Goal: Information Seeking & Learning: Learn about a topic

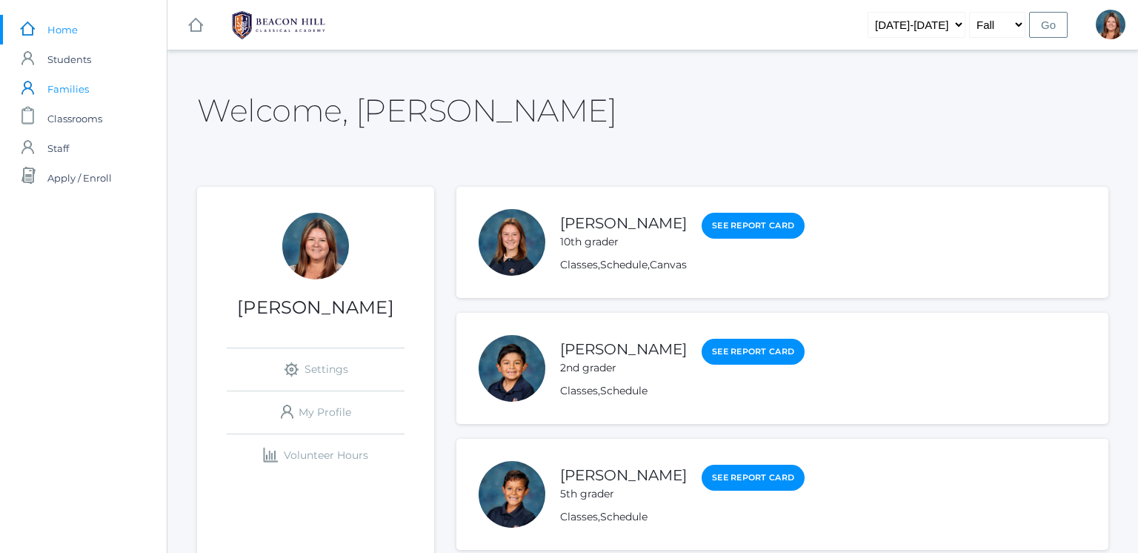
click at [70, 95] on span "Families" at bounding box center [67, 89] width 41 height 30
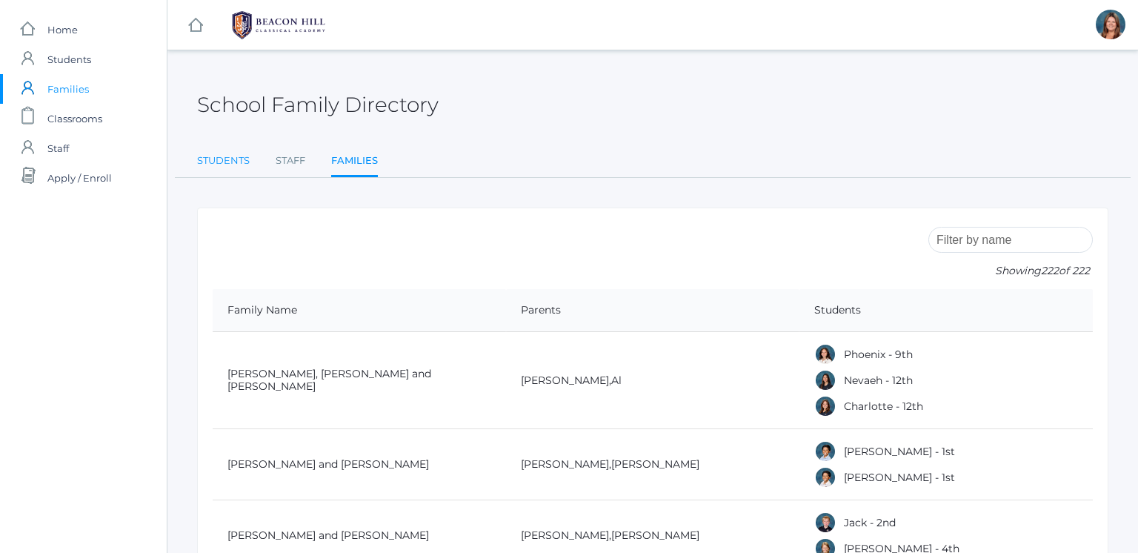
click at [242, 161] on link "Students" at bounding box center [223, 161] width 53 height 30
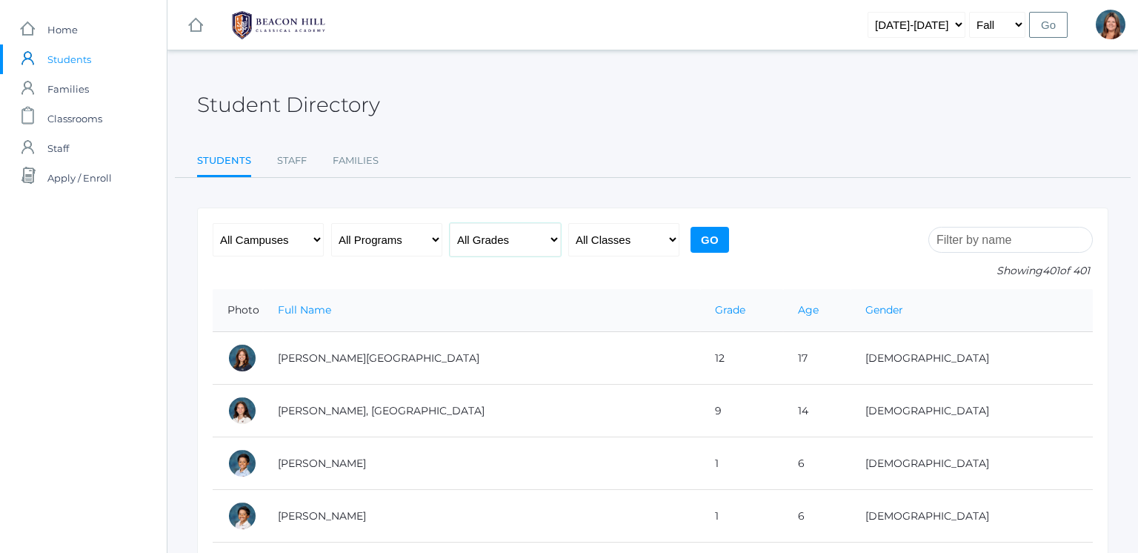
click at [487, 247] on select "All Grades Grammar - Kindergarten - 1st Grade - 2nd Grade - 3rd Grade - 4th Gra…" at bounding box center [505, 239] width 111 height 33
select select "7"
click at [450, 223] on select "All Grades Grammar - Kindergarten - 1st Grade - 2nd Grade - 3rd Grade - 4th Gra…" at bounding box center [505, 239] width 111 height 33
click at [706, 236] on input "Go" at bounding box center [709, 240] width 39 height 26
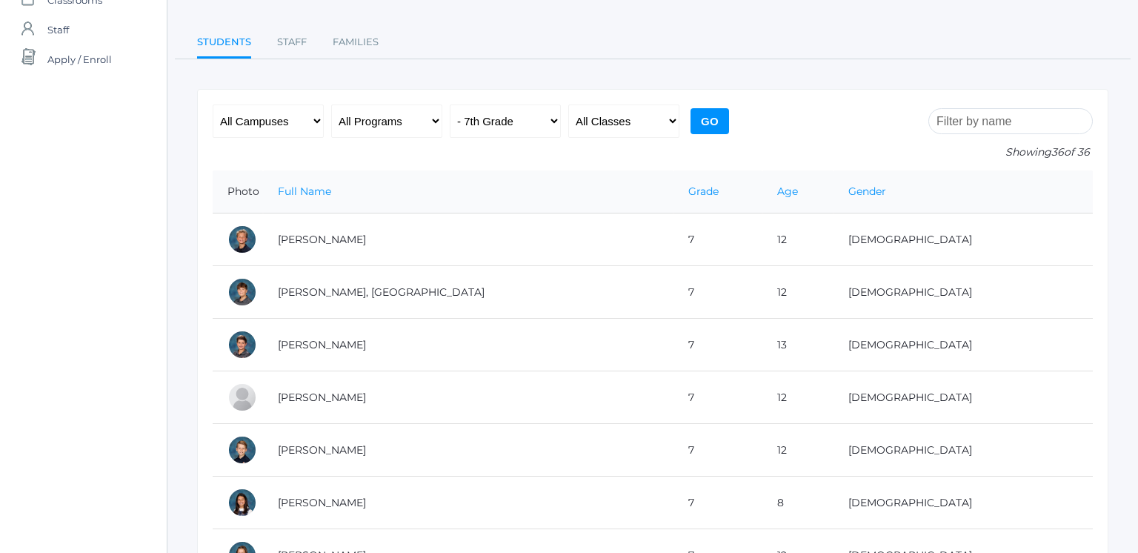
scroll to position [117, 0]
click at [517, 110] on select "All Grades Grammar - Kindergarten - 1st Grade - 2nd Grade - 3rd Grade - 4th Gra…" at bounding box center [505, 122] width 111 height 33
select select "8"
click at [450, 106] on select "All Grades Grammar - Kindergarten - 1st Grade - 2nd Grade - 3rd Grade - 4th Gra…" at bounding box center [505, 122] width 111 height 33
click at [700, 121] on input "Go" at bounding box center [709, 123] width 39 height 26
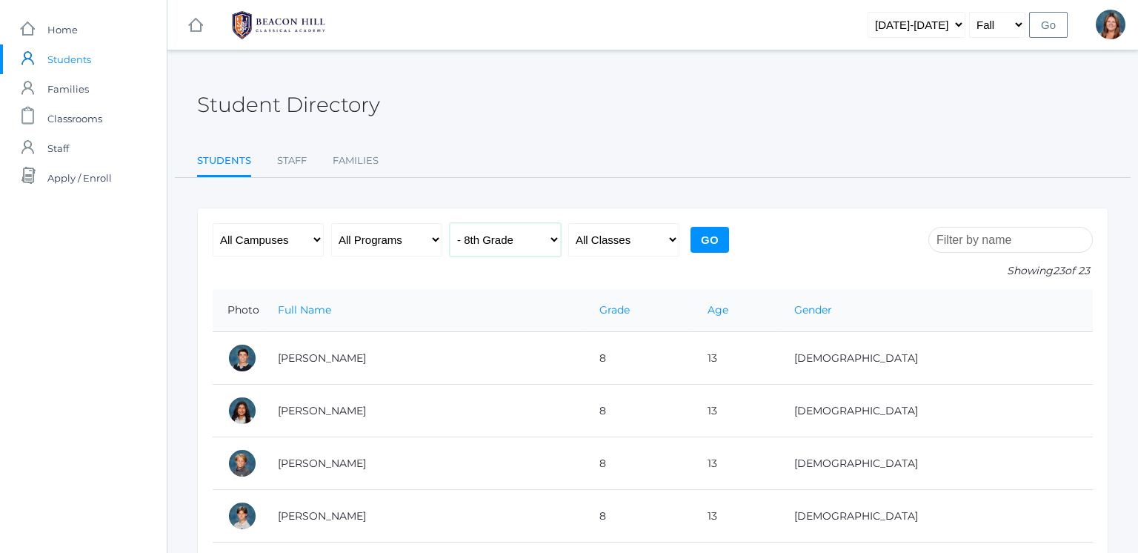
click at [533, 241] on select "All Grades Grammar - Kindergarten - 1st Grade - 2nd Grade - 3rd Grade - 4th Gra…" at bounding box center [505, 239] width 111 height 33
select select "9"
click at [450, 223] on select "All Grades Grammar - Kindergarten - 1st Grade - 2nd Grade - 3rd Grade - 4th Gra…" at bounding box center [505, 239] width 111 height 33
click at [707, 240] on input "Go" at bounding box center [709, 240] width 39 height 26
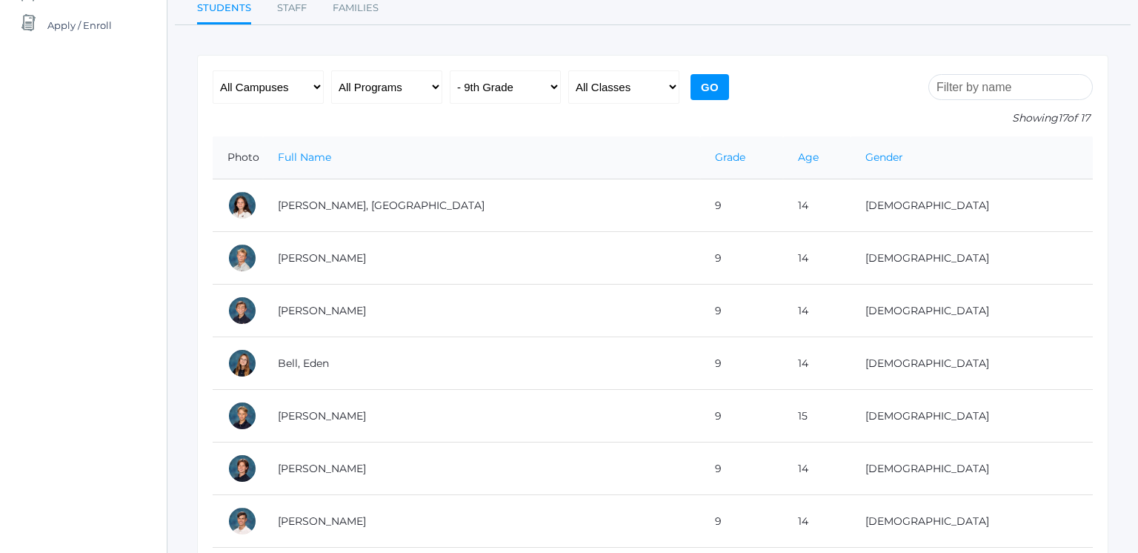
scroll to position [151, 0]
click at [510, 86] on select "All Grades Grammar - Kindergarten - 1st Grade - 2nd Grade - 3rd Grade - 4th Gra…" at bounding box center [505, 88] width 111 height 33
select select "10"
click at [450, 72] on select "All Grades Grammar - Kindergarten - 1st Grade - 2nd Grade - 3rd Grade - 4th Gra…" at bounding box center [505, 88] width 111 height 33
click at [723, 88] on input "Go" at bounding box center [709, 89] width 39 height 26
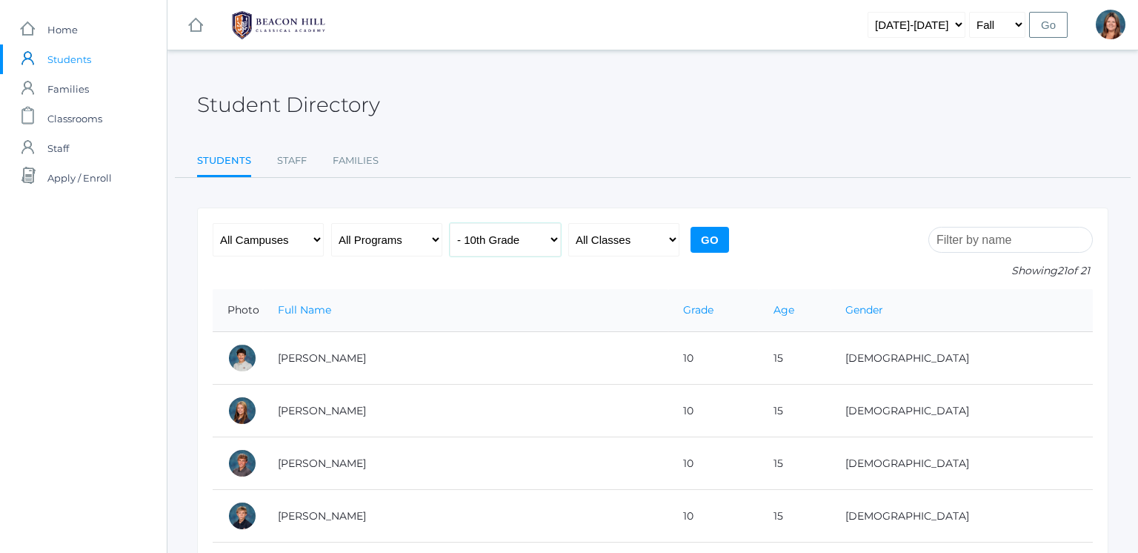
click at [510, 233] on select "All Grades Grammar - Kindergarten - 1st Grade - 2nd Grade - 3rd Grade - 4th Gra…" at bounding box center [505, 239] width 111 height 33
select select "6"
click at [450, 223] on select "All Grades Grammar - Kindergarten - 1st Grade - 2nd Grade - 3rd Grade - 4th Gra…" at bounding box center [505, 239] width 111 height 33
click at [717, 248] on input "Go" at bounding box center [709, 240] width 39 height 26
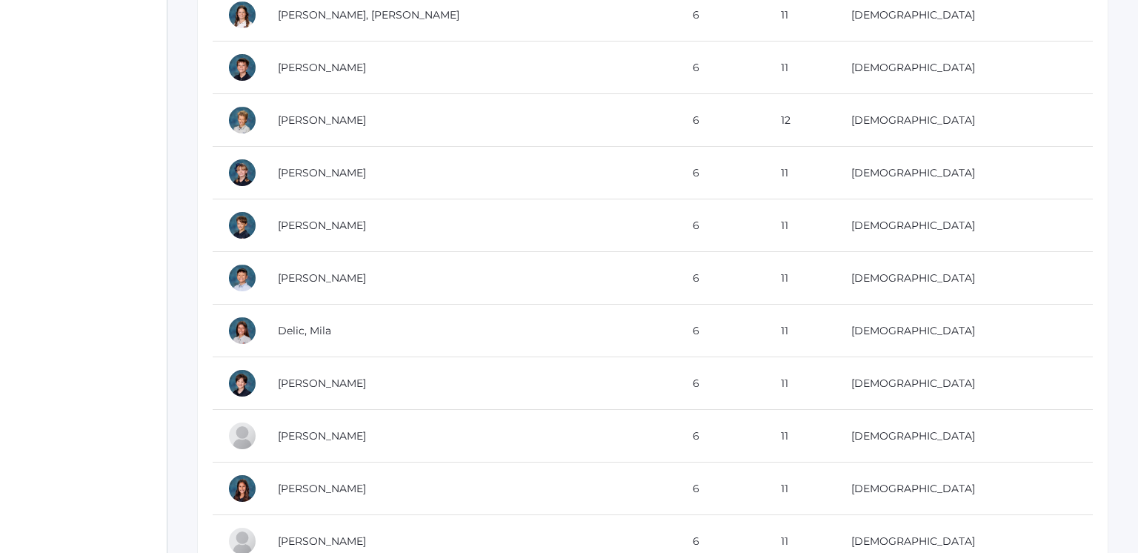
scroll to position [219, 0]
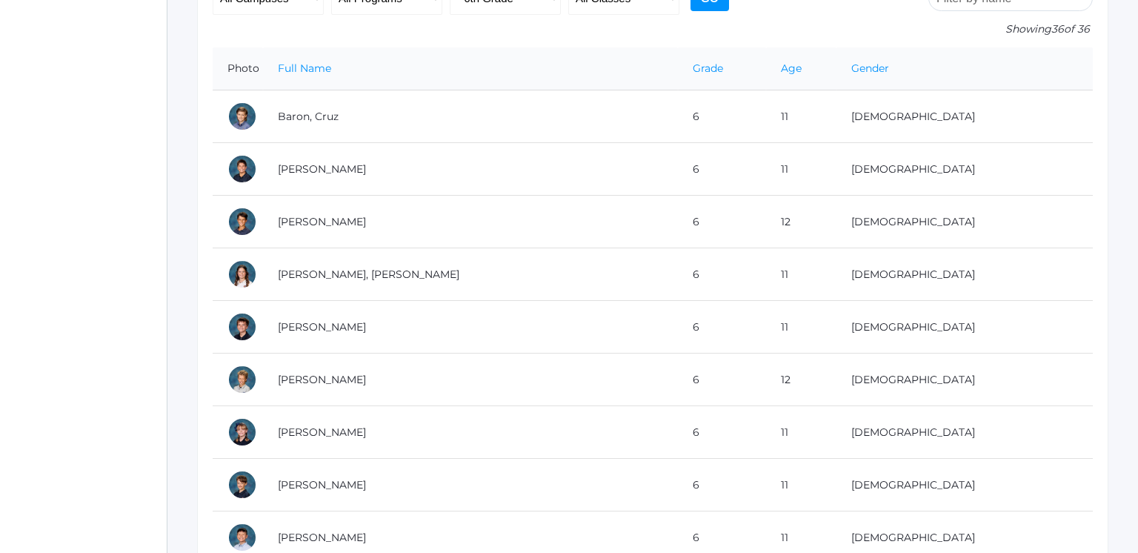
click at [717, 248] on td "6" at bounding box center [722, 274] width 88 height 53
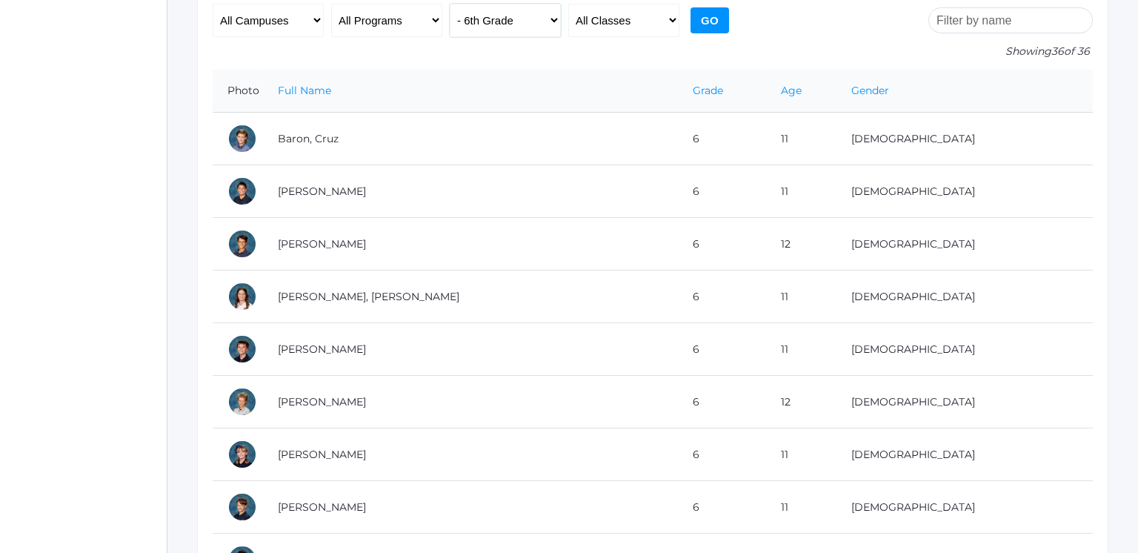
click at [464, 21] on select "All Grades Grammar - Kindergarten - 1st Grade - 2nd Grade - 3rd Grade - 4th Gra…" at bounding box center [505, 20] width 111 height 33
select select "11"
click at [450, 4] on select "All Grades Grammar - Kindergarten - 1st Grade - 2nd Grade - 3rd Grade - 4th Gra…" at bounding box center [505, 20] width 111 height 33
click at [715, 27] on input "Go" at bounding box center [709, 20] width 39 height 26
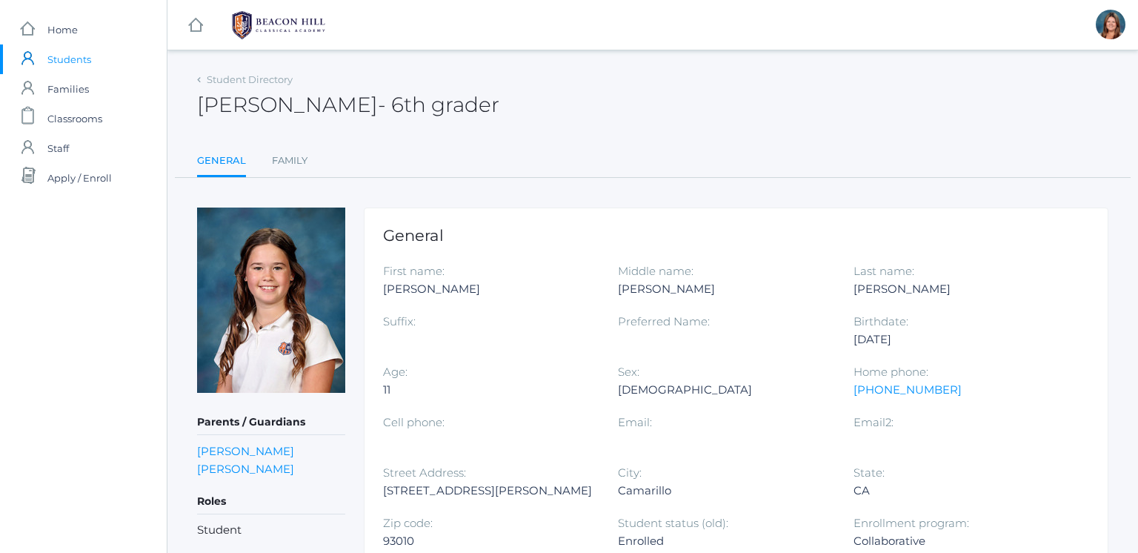
scroll to position [2, 0]
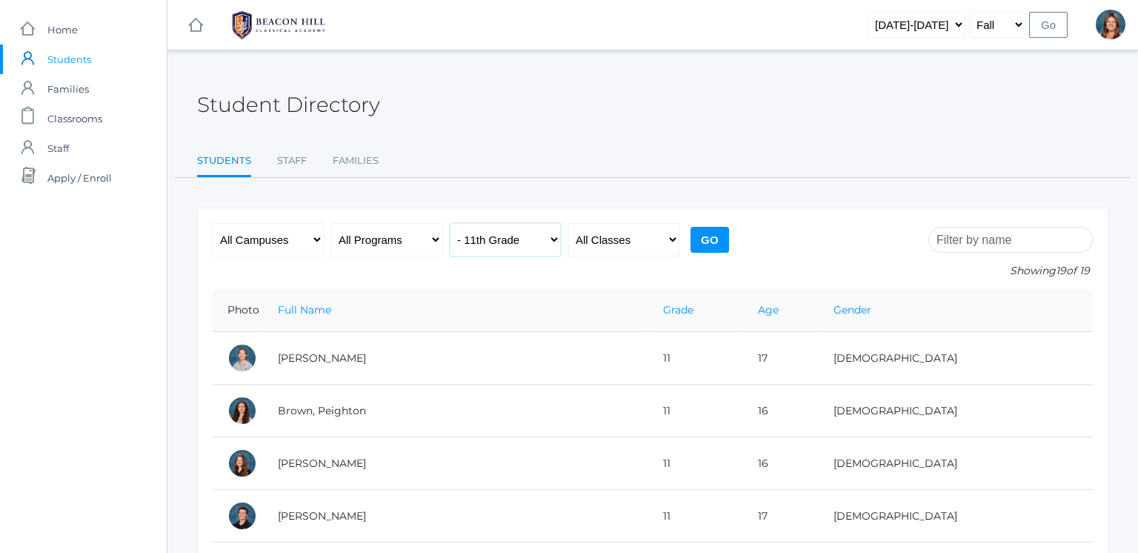
click at [486, 242] on select "All Grades Grammar - Kindergarten - 1st Grade - 2nd Grade - 3rd Grade - 4th Gra…" at bounding box center [505, 239] width 111 height 33
select select "12"
click at [450, 223] on select "All Grades Grammar - Kindergarten - 1st Grade - 2nd Grade - 3rd Grade - 4th Gra…" at bounding box center [505, 239] width 111 height 33
click at [702, 231] on input "Go" at bounding box center [709, 240] width 39 height 26
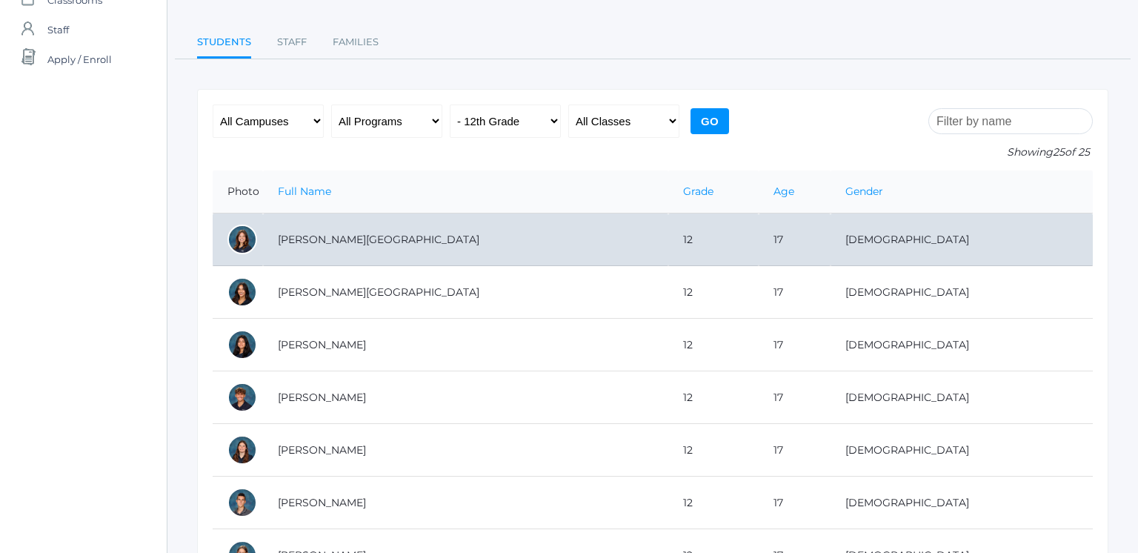
scroll to position [110, 0]
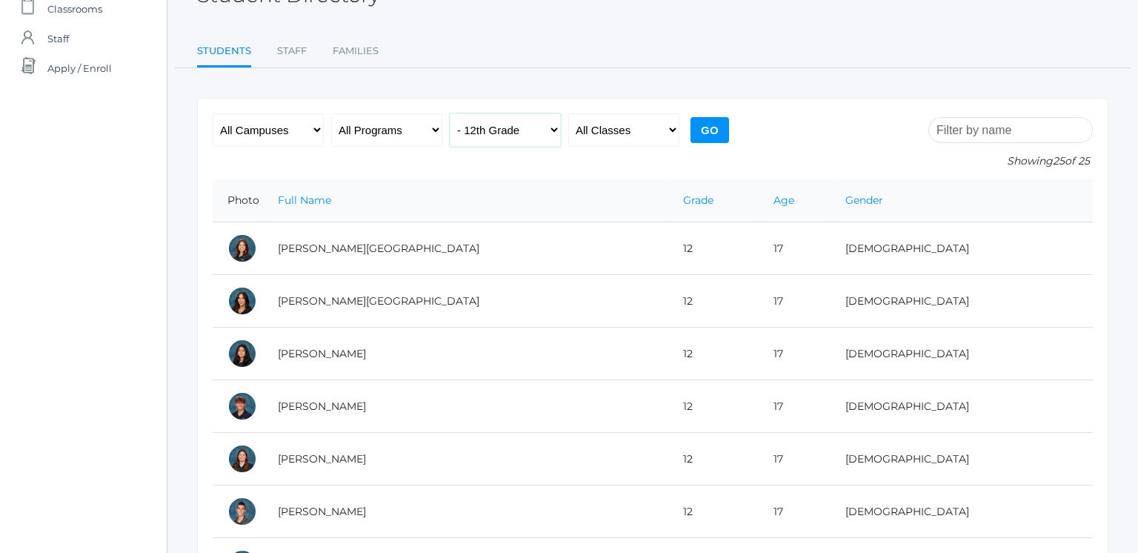
click at [530, 125] on select "All Grades Grammar - Kindergarten - 1st Grade - 2nd Grade - 3rd Grade - 4th Gra…" at bounding box center [505, 129] width 111 height 33
click at [450, 113] on select "All Grades Grammar - Kindergarten - 1st Grade - 2nd Grade - 3rd Grade - 4th Gra…" at bounding box center [505, 129] width 111 height 33
click at [492, 143] on select "All Grades Grammar - Kindergarten - 1st Grade - 2nd Grade - 3rd Grade - 4th Gra…" at bounding box center [505, 129] width 111 height 33
select select "8"
click at [450, 113] on select "All Grades Grammar - Kindergarten - 1st Grade - 2nd Grade - 3rd Grade - 4th Gra…" at bounding box center [505, 129] width 111 height 33
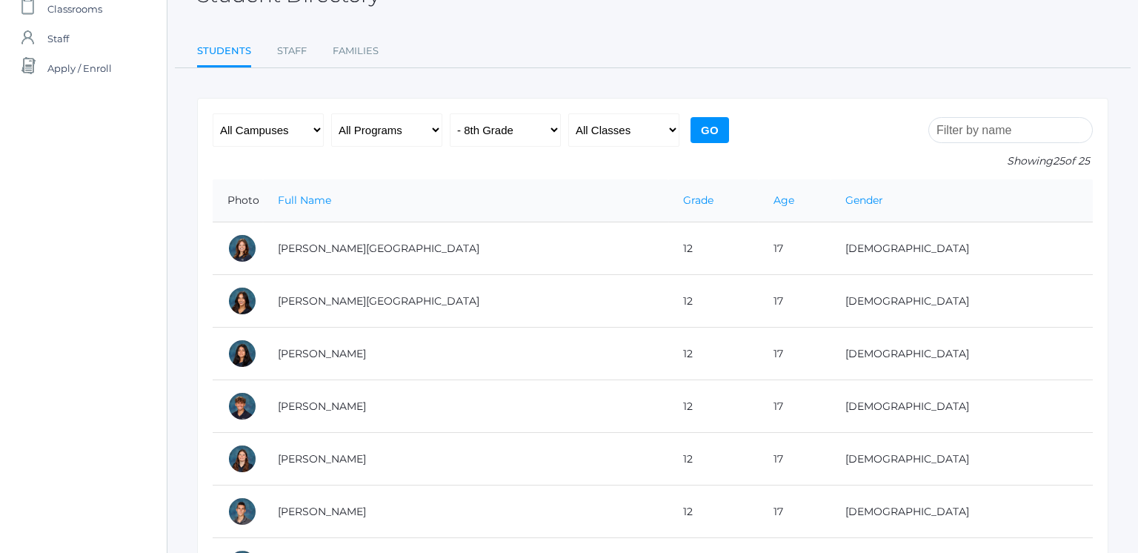
click at [710, 122] on input "Go" at bounding box center [709, 130] width 39 height 26
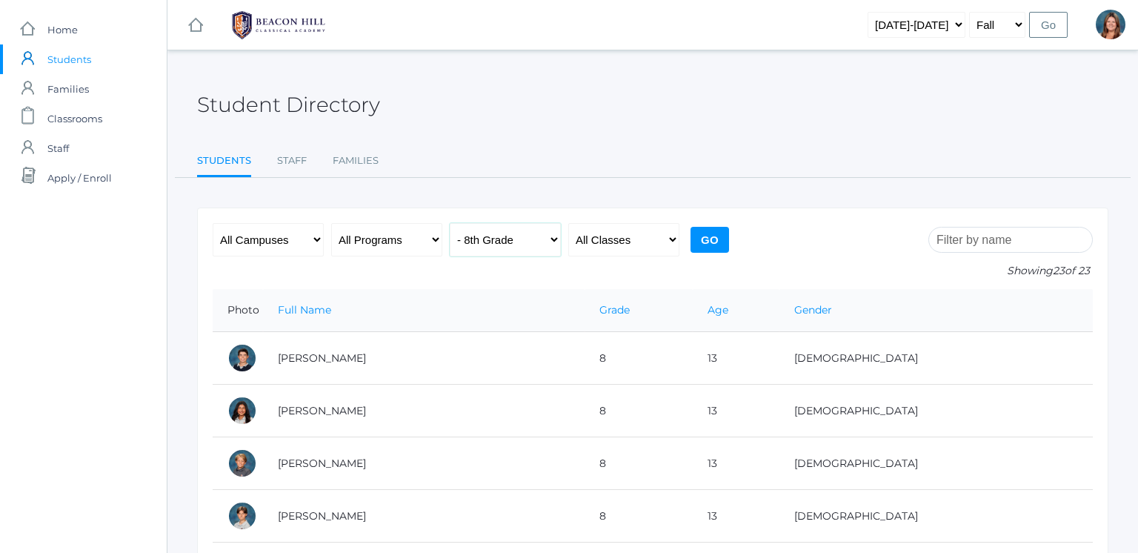
click at [473, 244] on select "All Grades Grammar - Kindergarten - 1st Grade - 2nd Grade - 3rd Grade - 4th Gra…" at bounding box center [505, 239] width 111 height 33
select select "9"
click at [450, 223] on select "All Grades Grammar - Kindergarten - 1st Grade - 2nd Grade - 3rd Grade - 4th Gra…" at bounding box center [505, 239] width 111 height 33
click at [704, 251] on input "Go" at bounding box center [709, 240] width 39 height 26
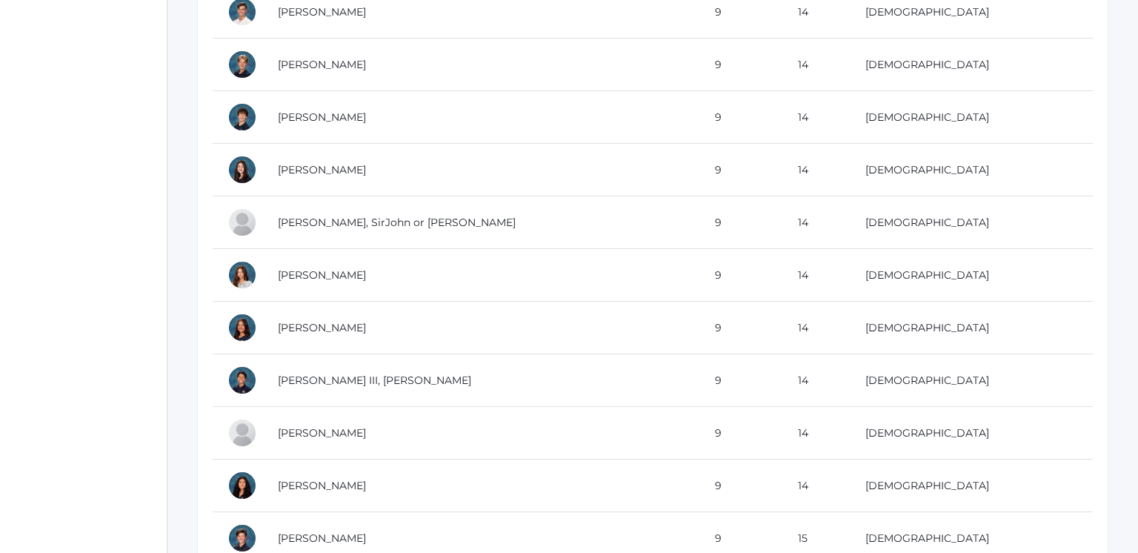
scroll to position [663, 0]
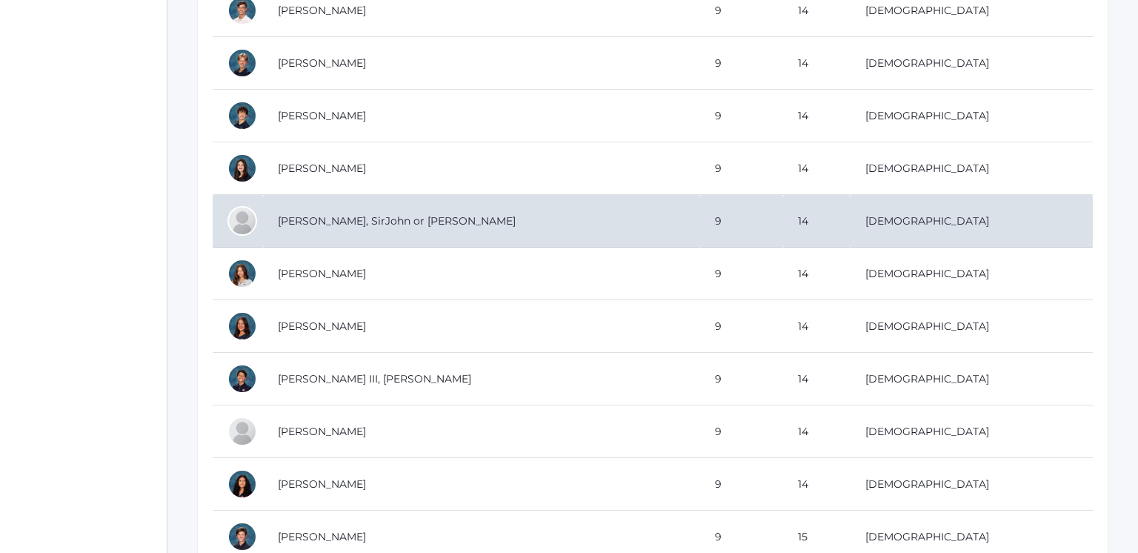
click at [395, 217] on td "Mohr, SirJohn or John" at bounding box center [481, 221] width 437 height 53
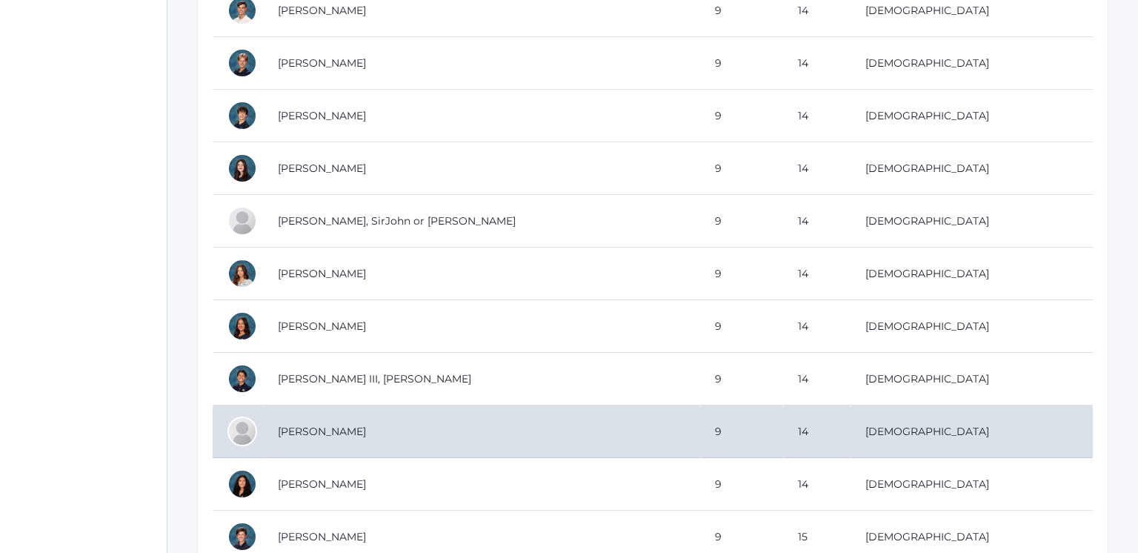
click at [376, 427] on td "Simeon, Mayah" at bounding box center [481, 431] width 437 height 53
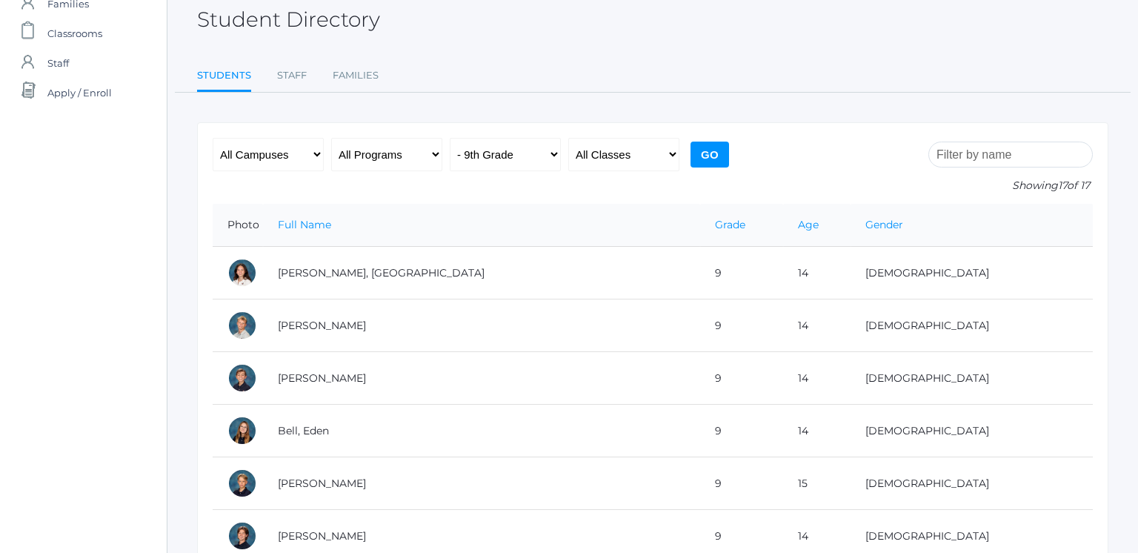
scroll to position [0, 0]
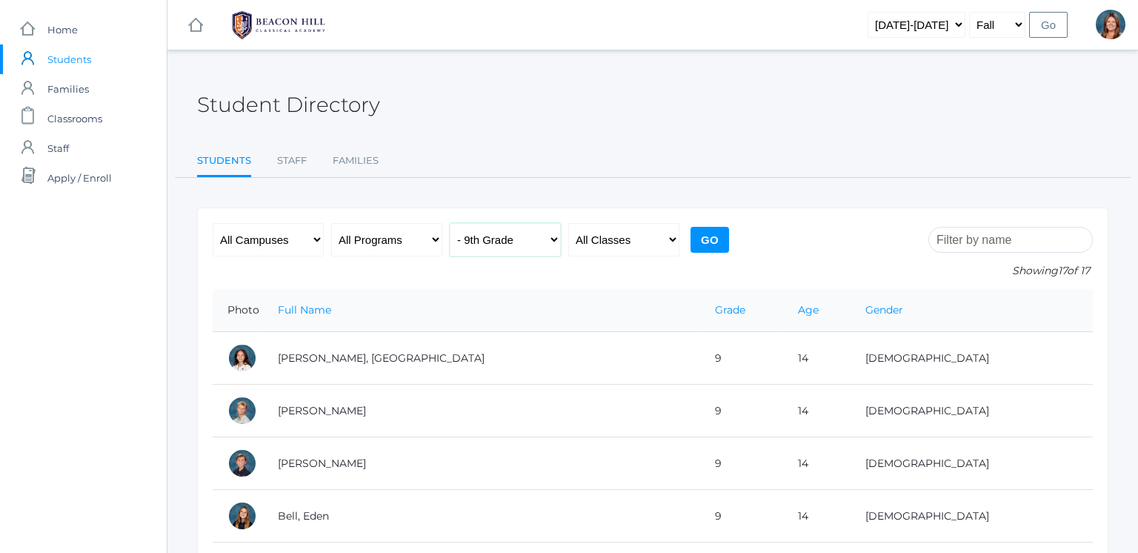
click at [501, 243] on select "All Grades Grammar - Kindergarten - 1st Grade - 2nd Grade - 3rd Grade - 4th Gra…" at bounding box center [505, 239] width 111 height 33
select select "7"
click at [450, 223] on select "All Grades Grammar - Kindergarten - 1st Grade - 2nd Grade - 3rd Grade - 4th Gra…" at bounding box center [505, 239] width 111 height 33
click at [695, 243] on input "Go" at bounding box center [709, 240] width 39 height 26
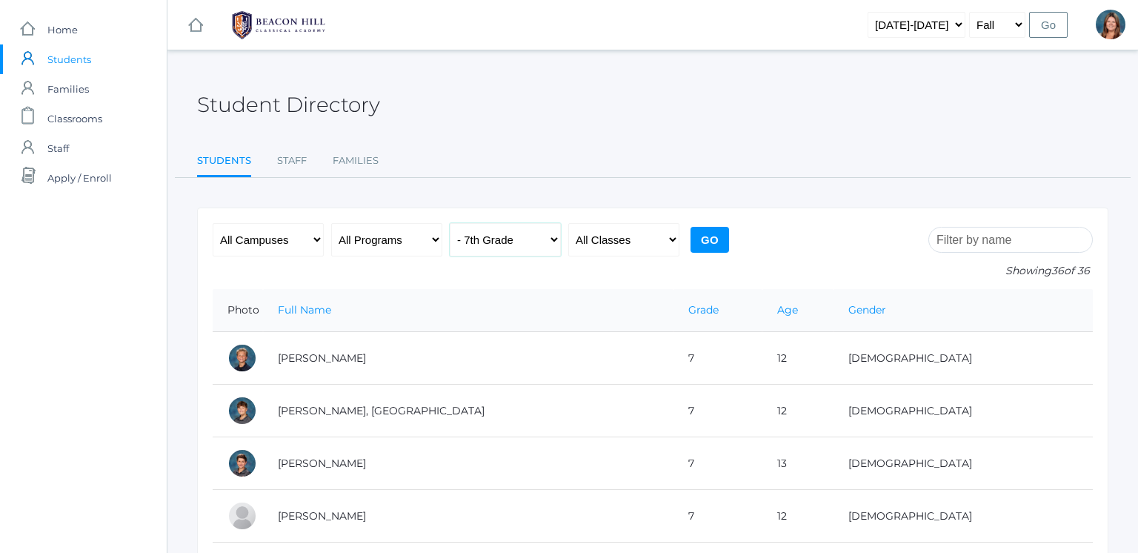
click at [516, 241] on select "All Grades Grammar - Kindergarten - 1st Grade - 2nd Grade - 3rd Grade - 4th Gra…" at bounding box center [505, 239] width 111 height 33
click at [450, 223] on select "All Grades Grammar - Kindergarten - 1st Grade - 2nd Grade - 3rd Grade - 4th Gra…" at bounding box center [505, 239] width 111 height 33
click at [484, 256] on select "All Grades Grammar - Kindergarten - 1st Grade - 2nd Grade - 3rd Grade - 4th Gra…" at bounding box center [505, 239] width 111 height 33
select select "10"
click at [450, 223] on select "All Grades Grammar - Kindergarten - 1st Grade - 2nd Grade - 3rd Grade - 4th Gra…" at bounding box center [505, 239] width 111 height 33
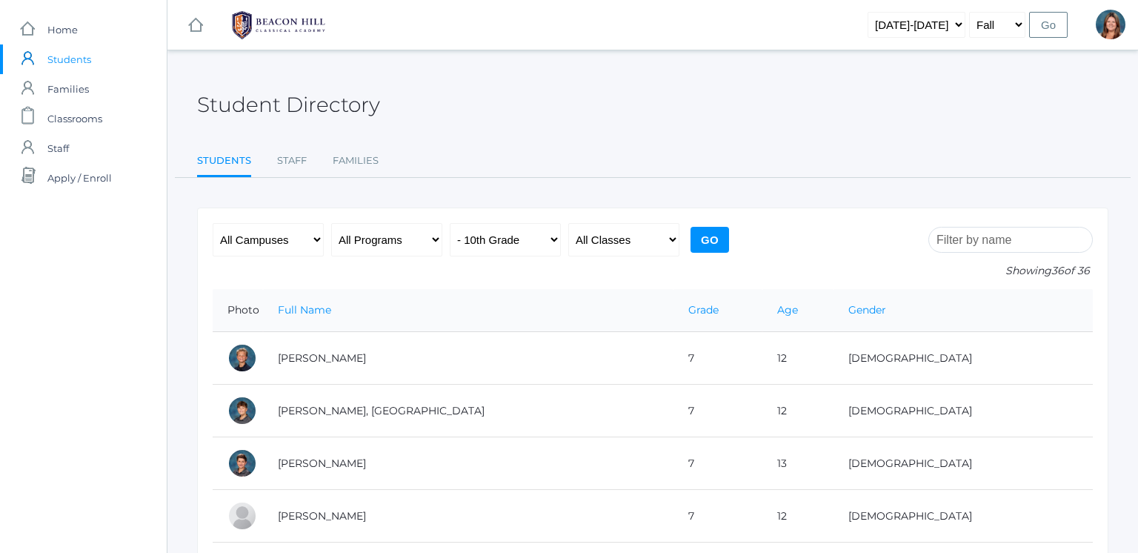
click at [707, 235] on input "Go" at bounding box center [709, 240] width 39 height 26
click at [462, 230] on select "All Grades Grammar - Kindergarten - 1st Grade - 2nd Grade - 3rd Grade - 4th Gra…" at bounding box center [505, 239] width 111 height 33
select select "9"
click at [450, 223] on select "All Grades Grammar - Kindergarten - 1st Grade - 2nd Grade - 3rd Grade - 4th Gra…" at bounding box center [505, 239] width 111 height 33
click at [701, 242] on input "Go" at bounding box center [709, 240] width 39 height 26
